Goal: Navigation & Orientation: Find specific page/section

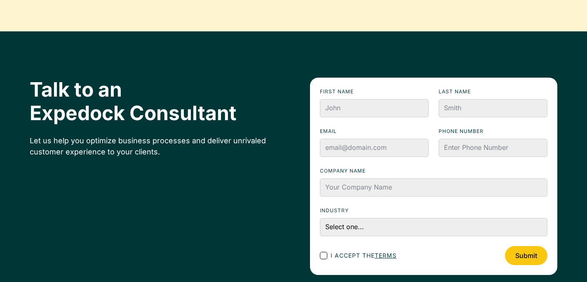
scroll to position [3027, 0]
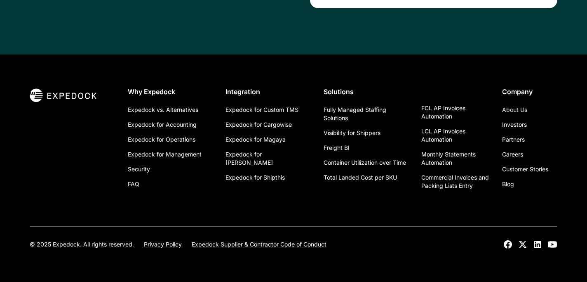
click at [509, 111] on link "About Us" at bounding box center [514, 109] width 25 height 15
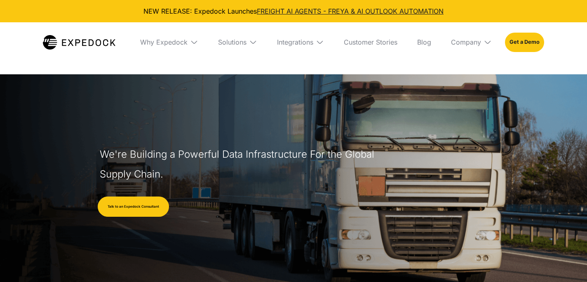
select select
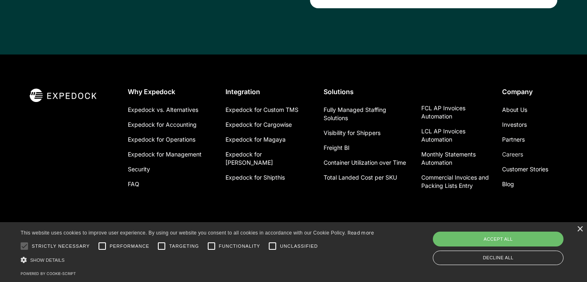
click at [512, 153] on link "Careers" at bounding box center [512, 154] width 21 height 15
